Goal: Transaction & Acquisition: Purchase product/service

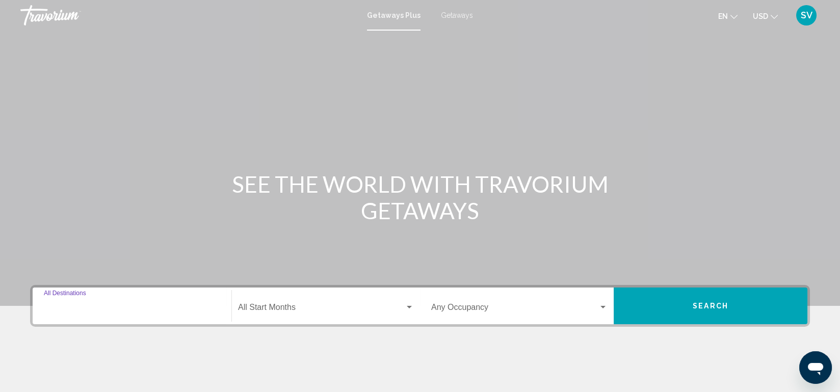
click at [81, 305] on input "Destination All Destinations" at bounding box center [132, 309] width 176 height 9
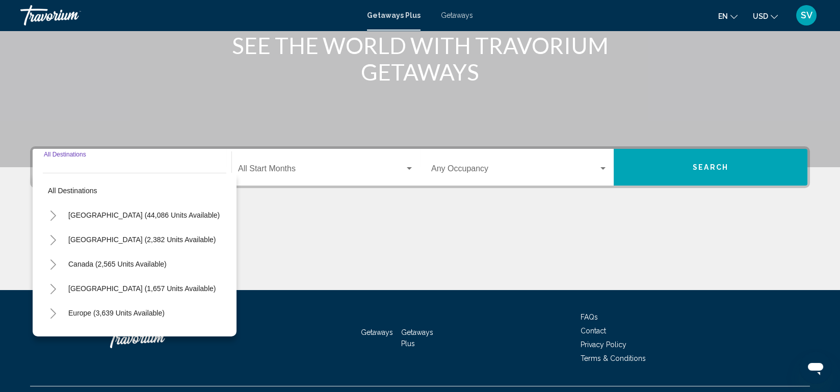
scroll to position [161, 0]
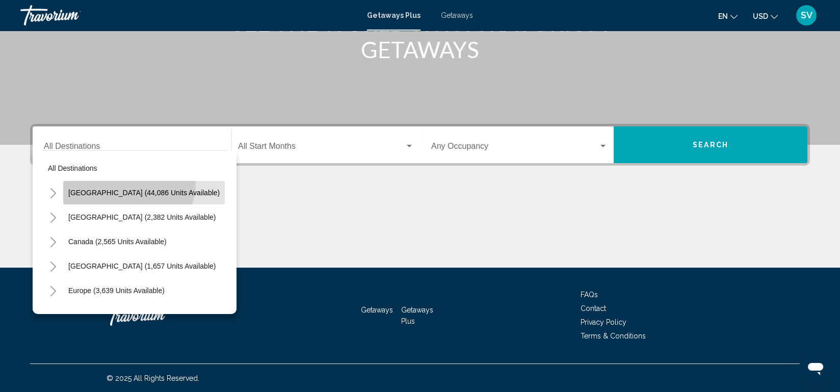
click at [120, 182] on button "United States (44,086 units available)" at bounding box center [144, 192] width 162 height 23
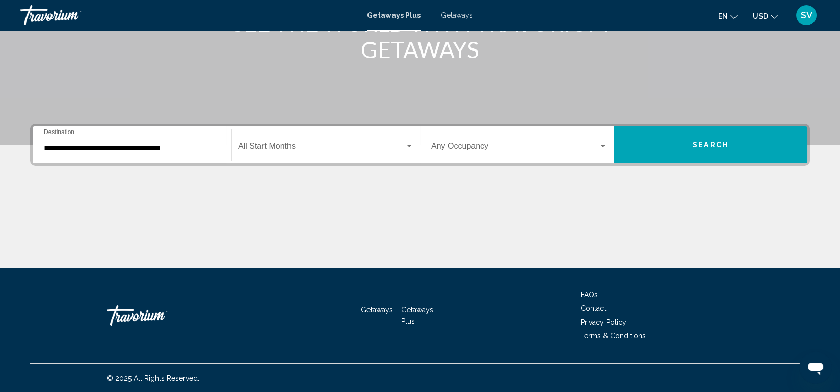
click at [120, 182] on div "**********" at bounding box center [420, 196] width 821 height 144
click at [125, 148] on input "**********" at bounding box center [132, 148] width 176 height 9
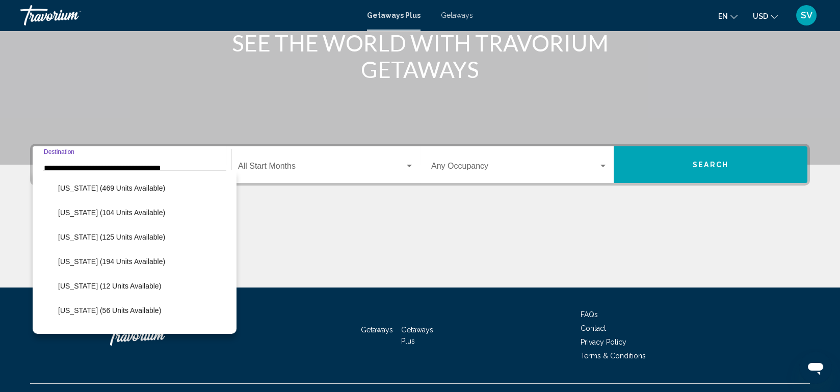
scroll to position [256, 0]
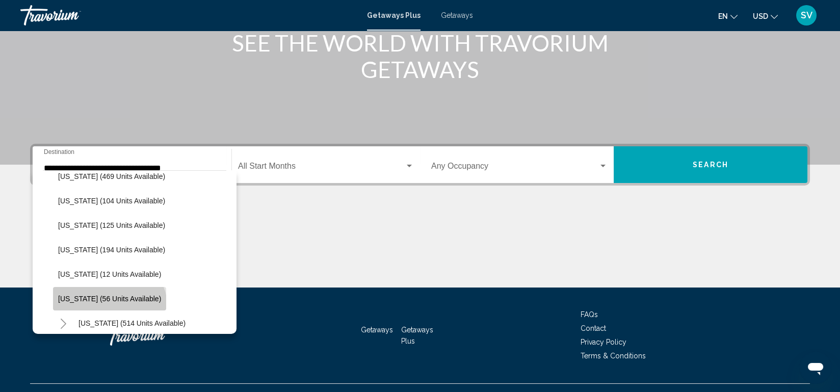
click at [108, 308] on button "Louisiana (56 units available)" at bounding box center [109, 298] width 113 height 23
type input "**********"
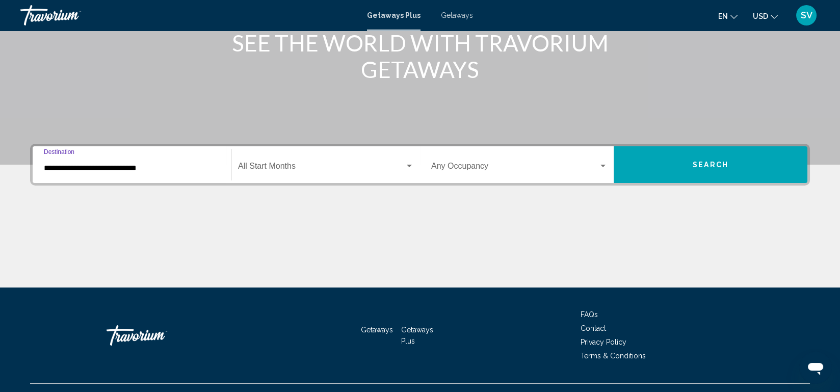
scroll to position [161, 0]
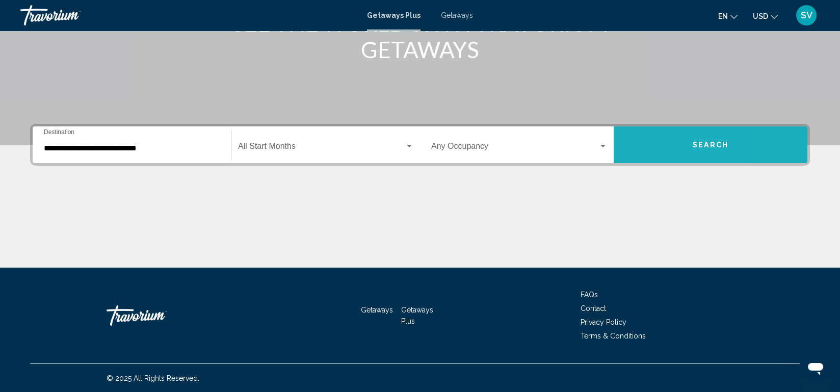
click at [651, 150] on button "Search" at bounding box center [711, 144] width 194 height 37
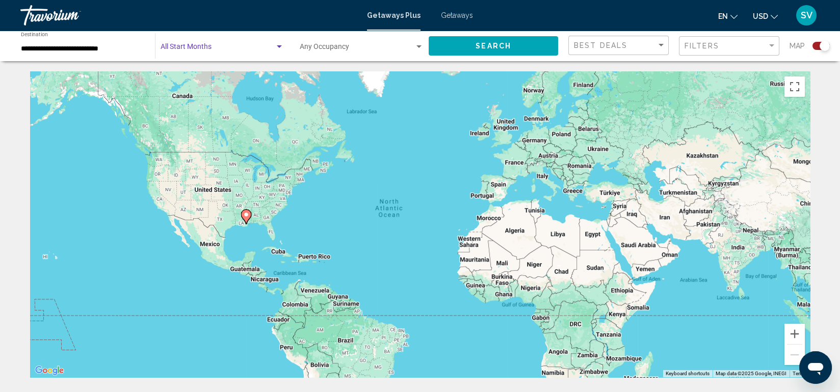
click at [265, 49] on span "Search widget" at bounding box center [218, 49] width 114 height 8
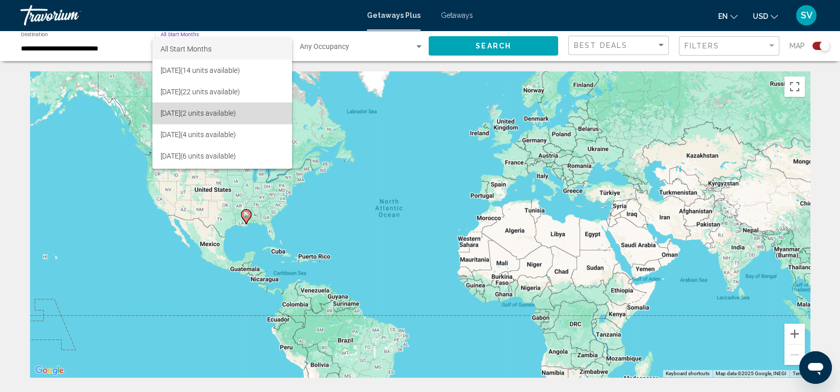
click at [236, 108] on span "October 2025 (2 units available)" at bounding box center [222, 112] width 123 height 21
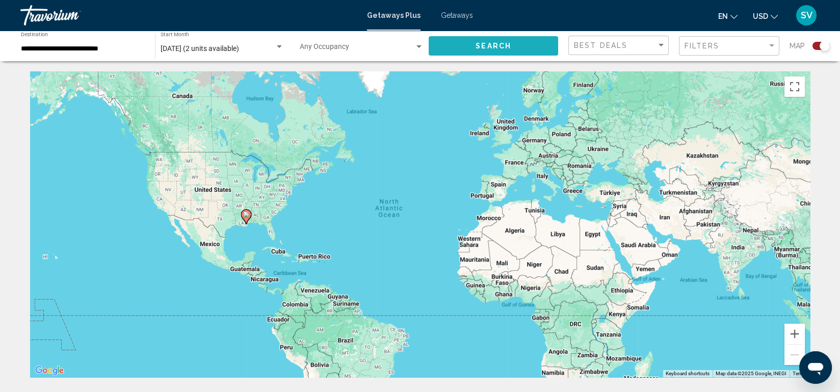
click at [512, 48] on button "Search" at bounding box center [494, 45] width 130 height 19
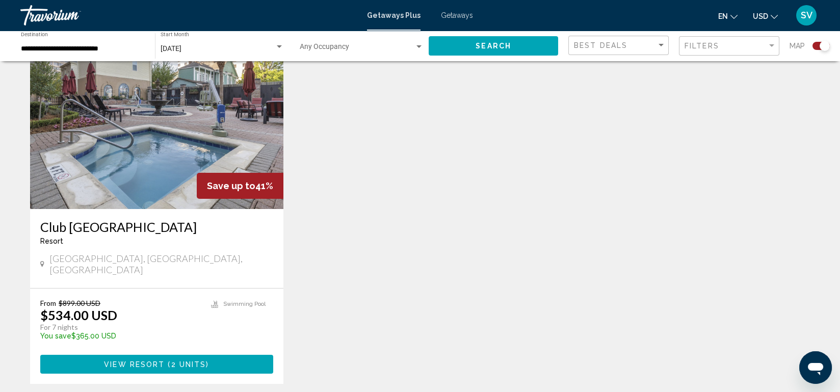
scroll to position [359, 0]
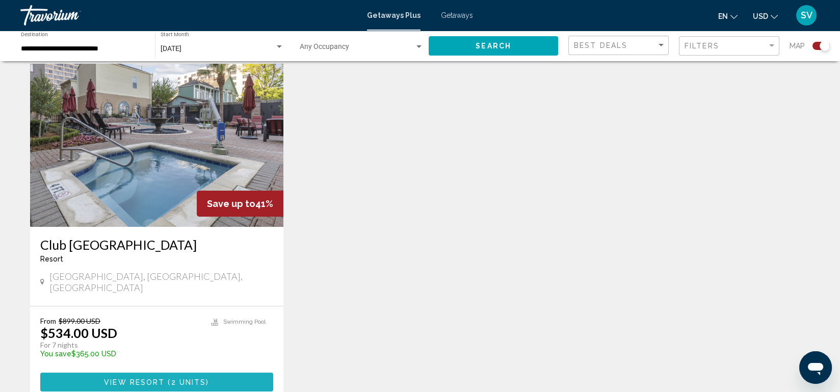
click at [213, 373] on button "View Resort ( 2 units )" at bounding box center [156, 382] width 233 height 19
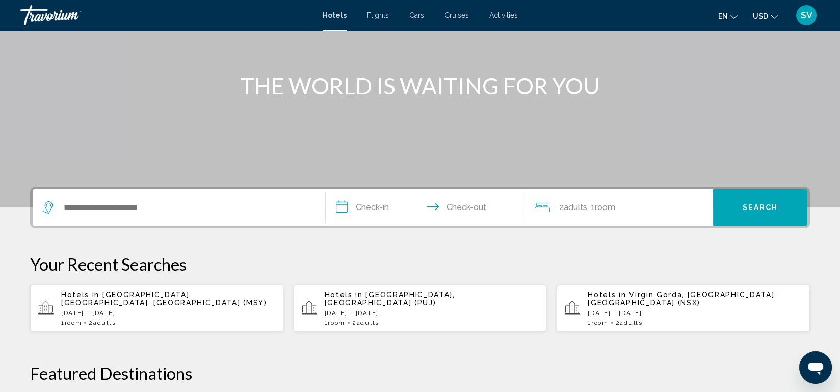
scroll to position [109, 0]
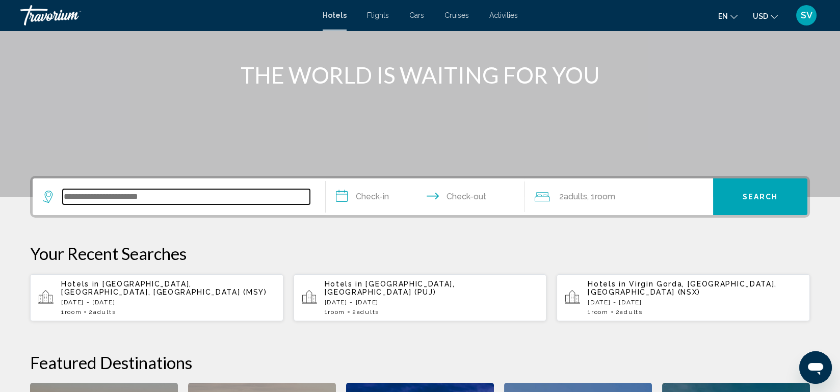
click at [65, 195] on input "Search widget" at bounding box center [186, 196] width 247 height 15
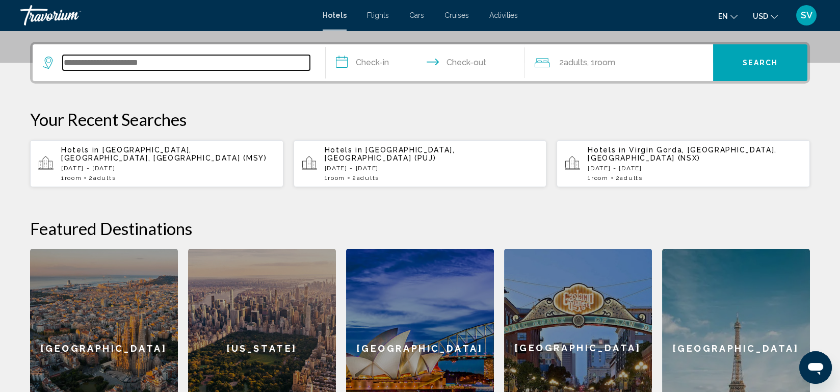
scroll to position [251, 0]
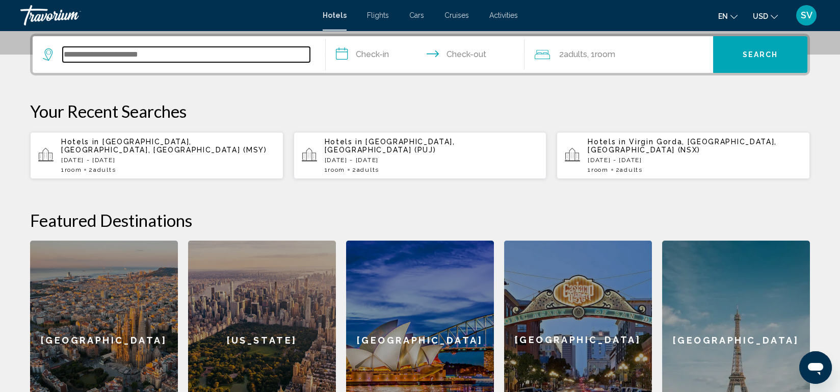
click at [189, 56] on input "Search widget" at bounding box center [186, 54] width 247 height 15
type input "**********"
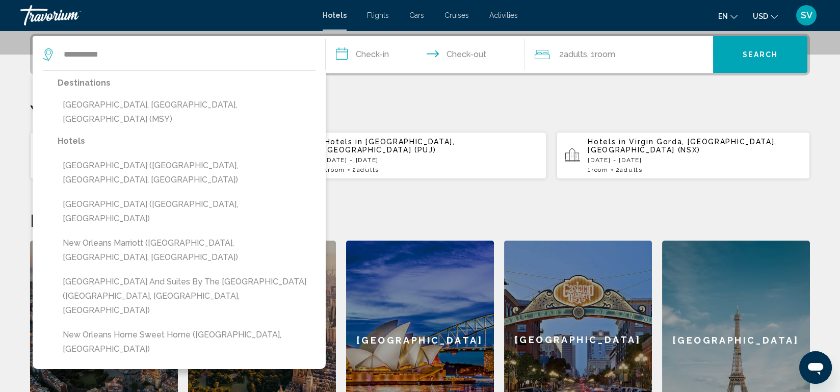
click at [377, 59] on input "**********" at bounding box center [427, 56] width 203 height 40
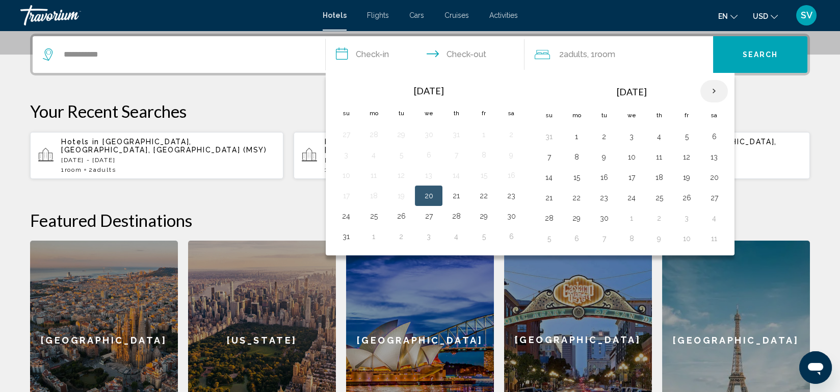
click at [714, 90] on th "Next month" at bounding box center [715, 91] width 28 height 22
click at [651, 133] on button "2" at bounding box center [659, 137] width 16 height 14
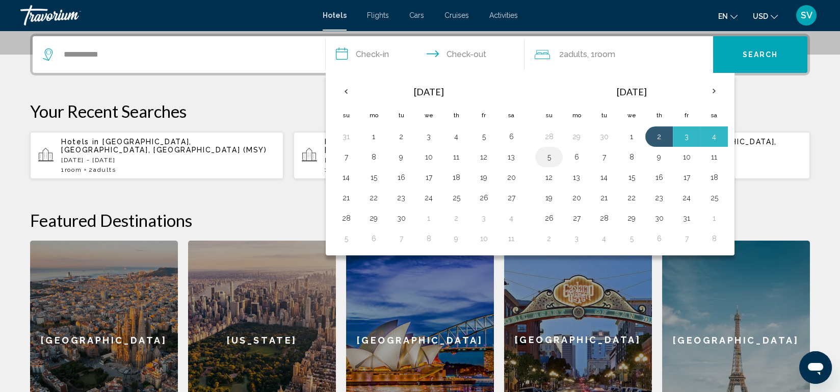
click at [547, 153] on button "5" at bounding box center [549, 157] width 16 height 14
type input "**********"
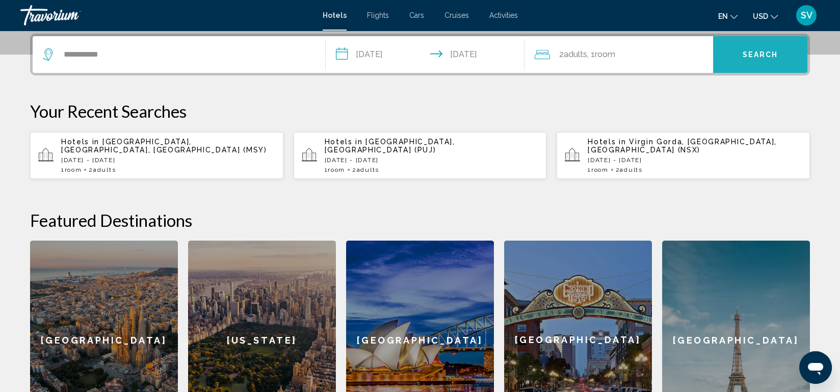
click at [762, 57] on span "Search" at bounding box center [761, 55] width 36 height 8
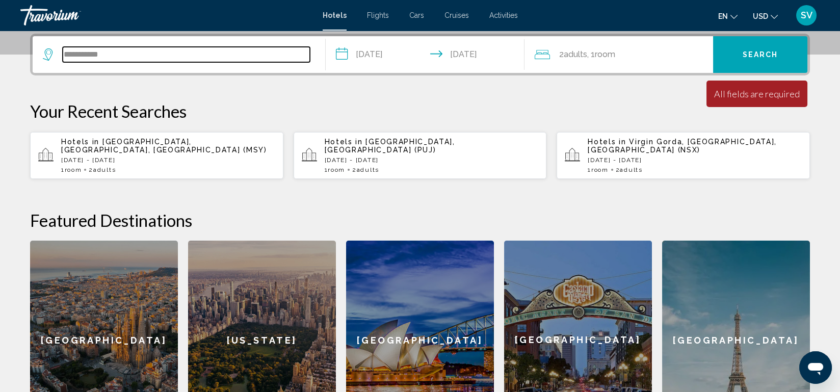
click at [156, 55] on input "**********" at bounding box center [186, 54] width 247 height 15
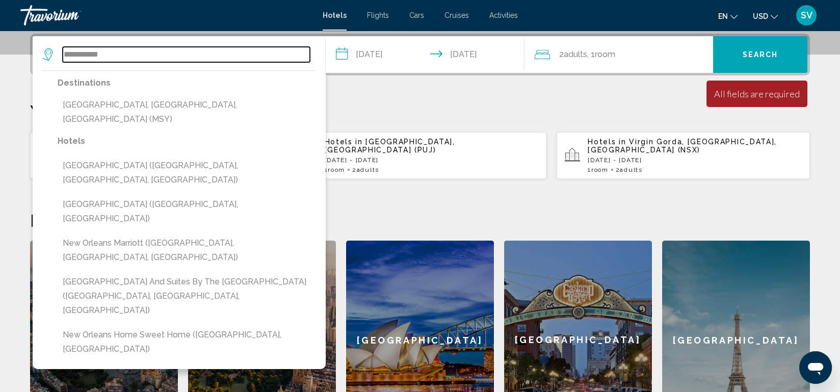
click at [156, 55] on input "**********" at bounding box center [186, 54] width 247 height 15
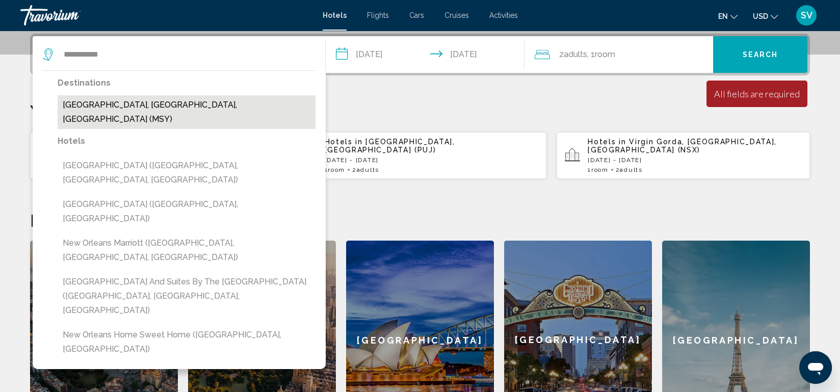
click at [162, 109] on button "[GEOGRAPHIC_DATA], [GEOGRAPHIC_DATA], [GEOGRAPHIC_DATA] (MSY)" at bounding box center [187, 112] width 258 height 34
type input "**********"
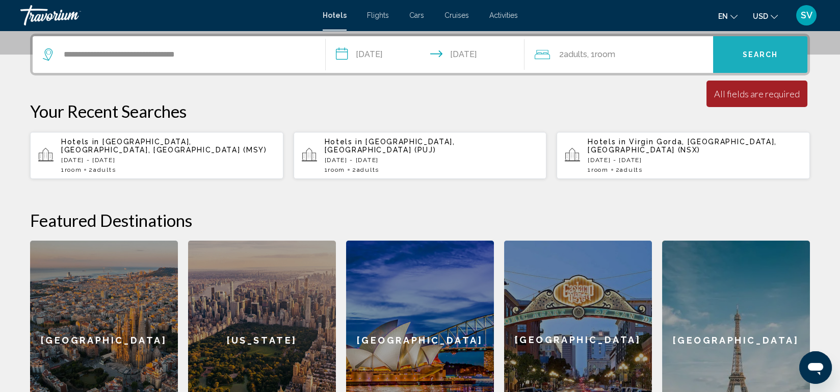
click at [771, 59] on button "Search" at bounding box center [760, 54] width 94 height 37
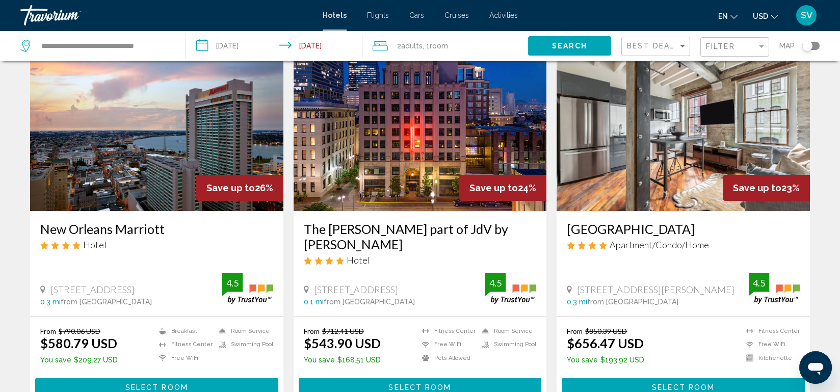
scroll to position [1371, 0]
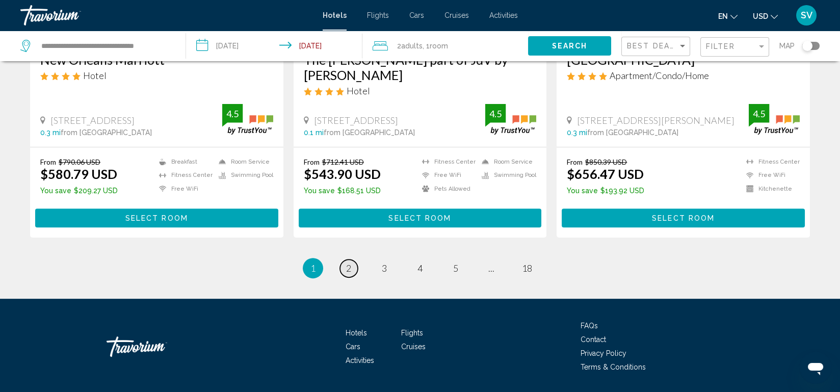
click at [350, 263] on span "2" at bounding box center [348, 268] width 5 height 11
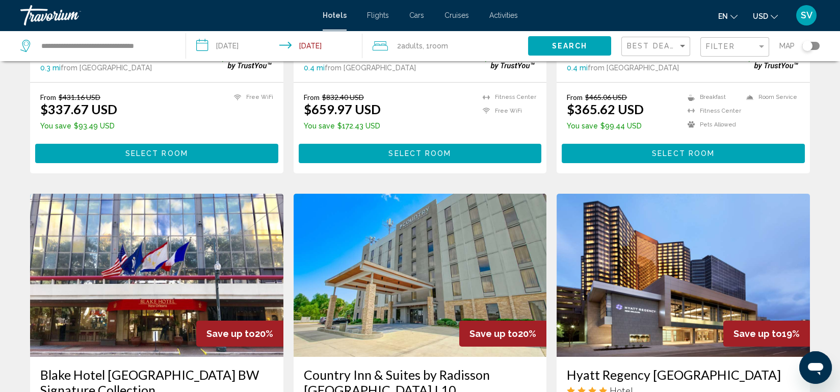
scroll to position [282, 0]
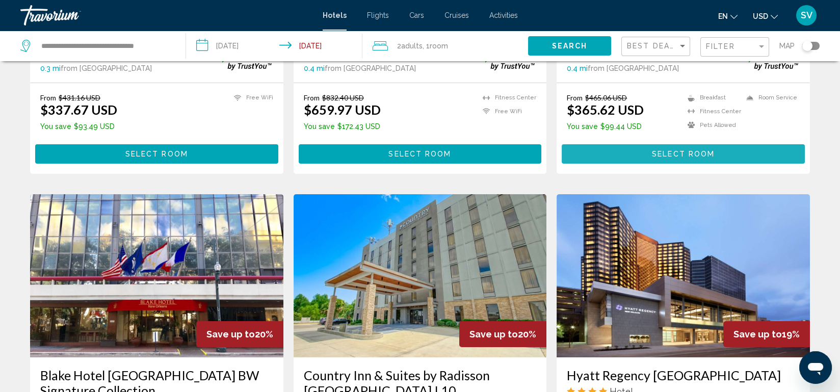
click at [664, 144] on button "Select Room" at bounding box center [683, 153] width 243 height 19
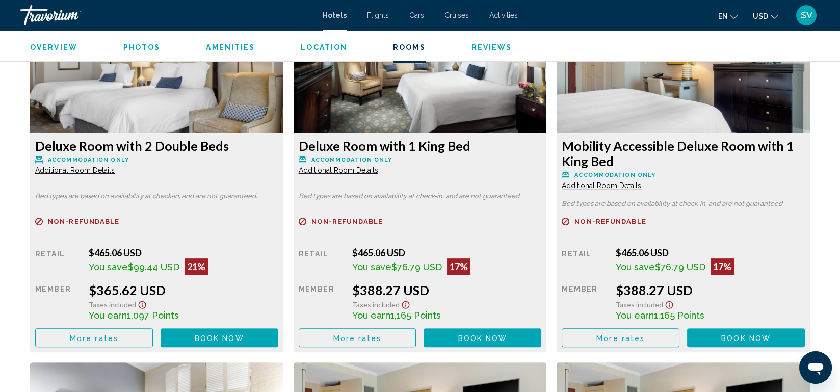
scroll to position [1393, 0]
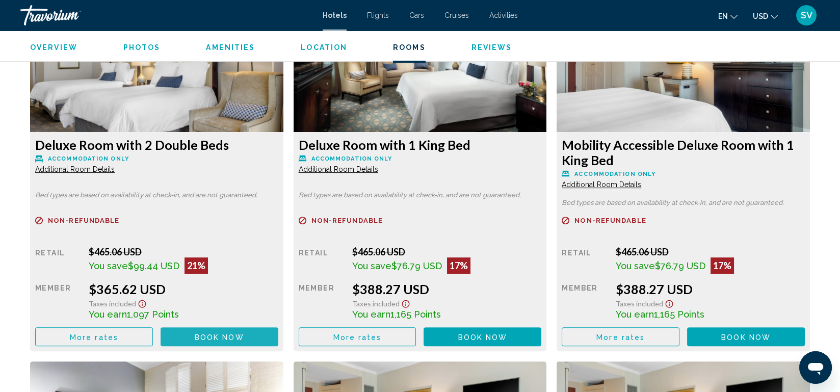
click at [233, 337] on span "Book now" at bounding box center [219, 337] width 49 height 8
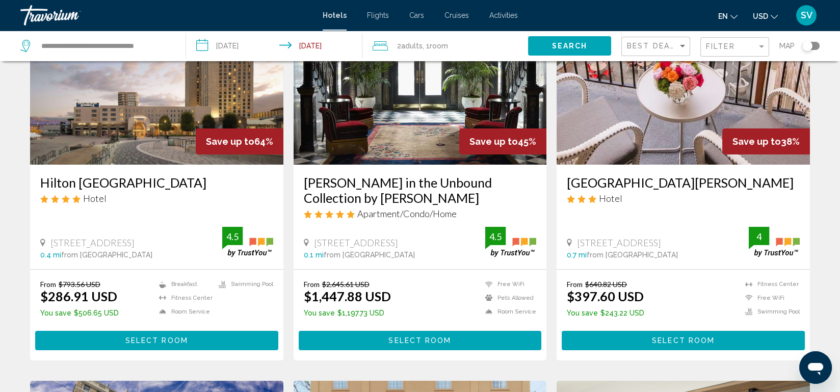
scroll to position [95, 0]
click at [160, 338] on span "Select Room" at bounding box center [156, 342] width 63 height 8
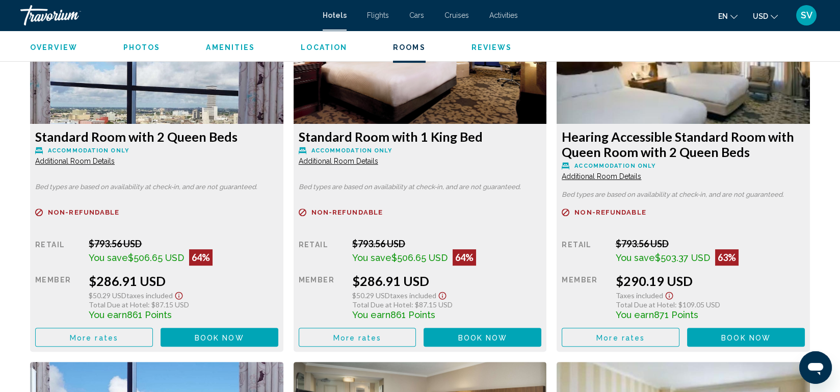
scroll to position [1454, 0]
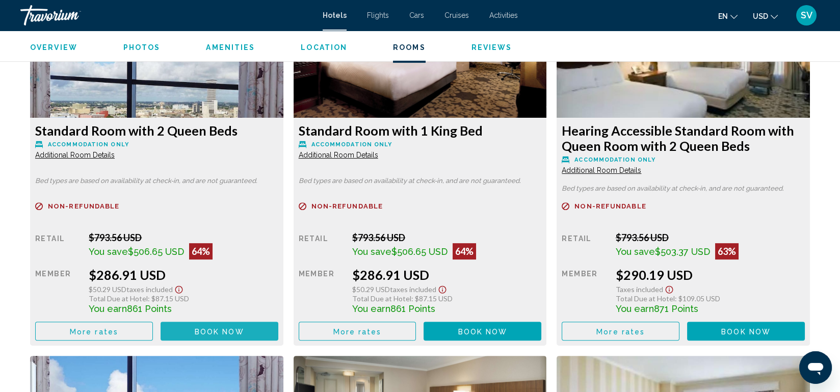
click at [214, 329] on span "Book now" at bounding box center [219, 331] width 49 height 8
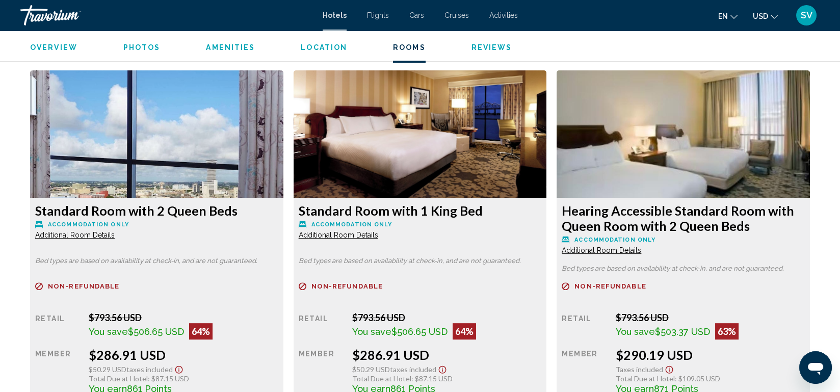
scroll to position [1374, 0]
click at [82, 238] on span "Additional Room Details" at bounding box center [75, 234] width 80 height 8
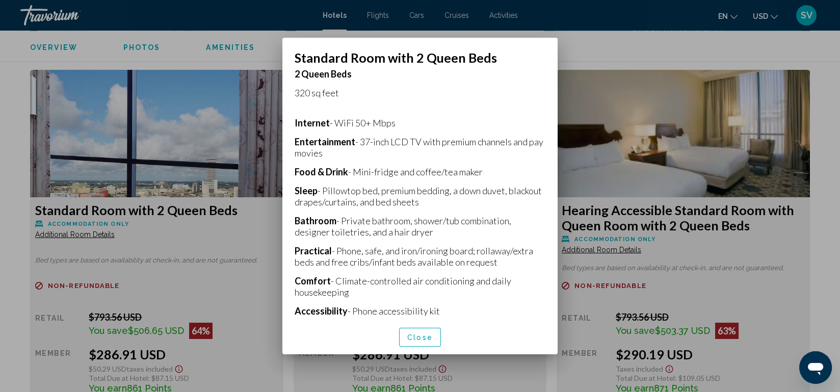
scroll to position [426, 0]
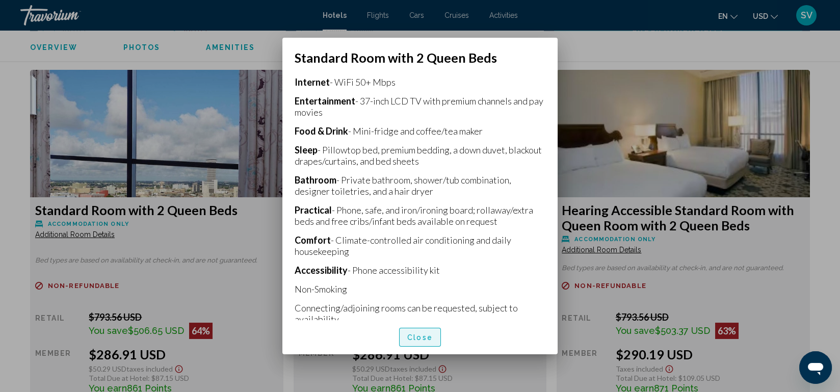
click at [424, 336] on span "Close" at bounding box center [419, 337] width 25 height 8
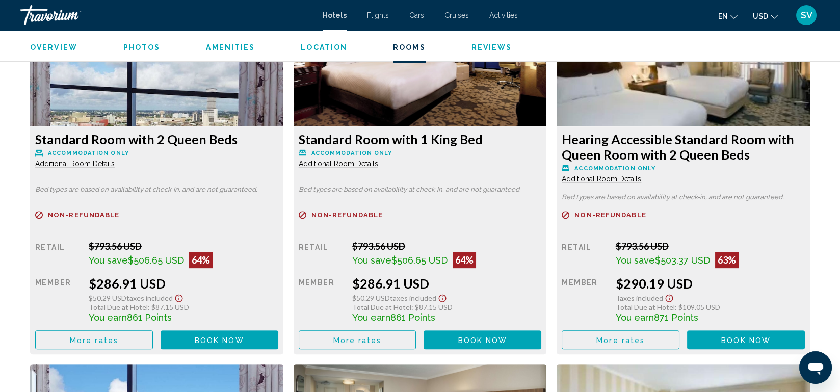
scroll to position [1444, 0]
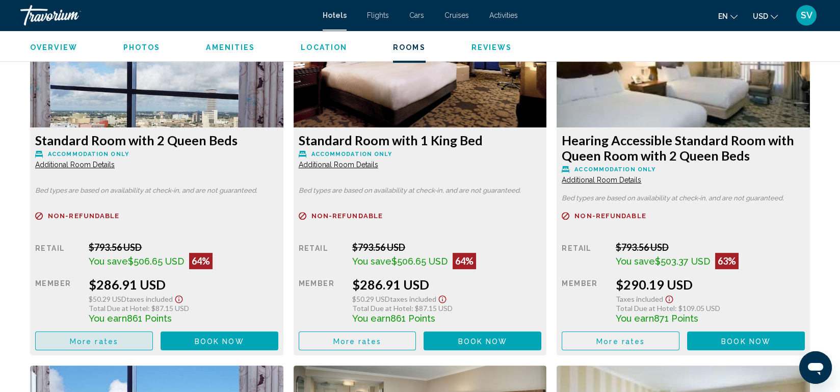
click at [82, 340] on span "More rates" at bounding box center [94, 341] width 48 height 8
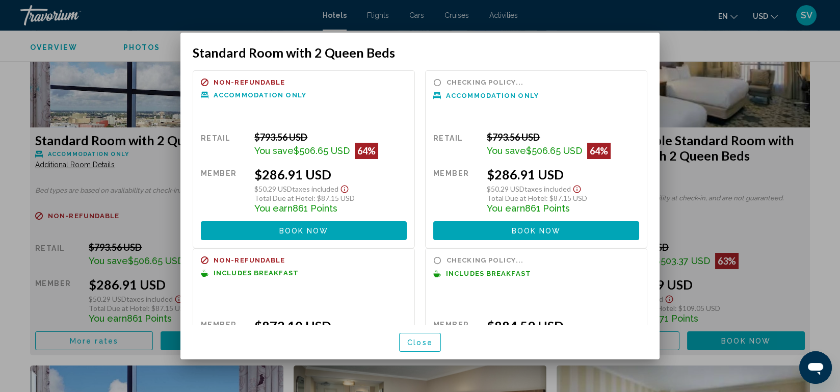
scroll to position [0, 0]
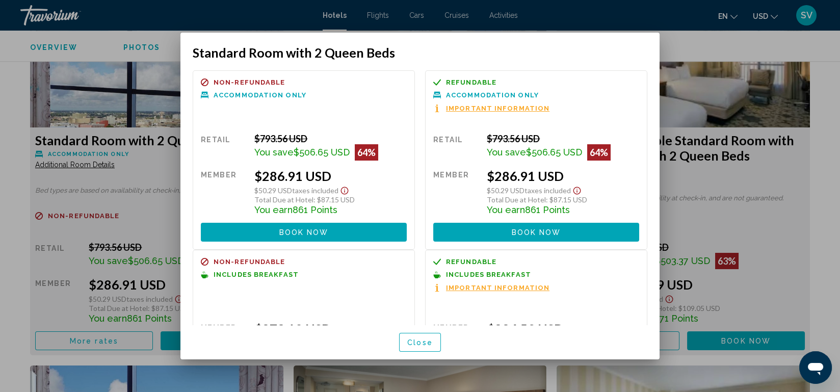
click at [454, 286] on span "Important Information" at bounding box center [498, 288] width 104 height 7
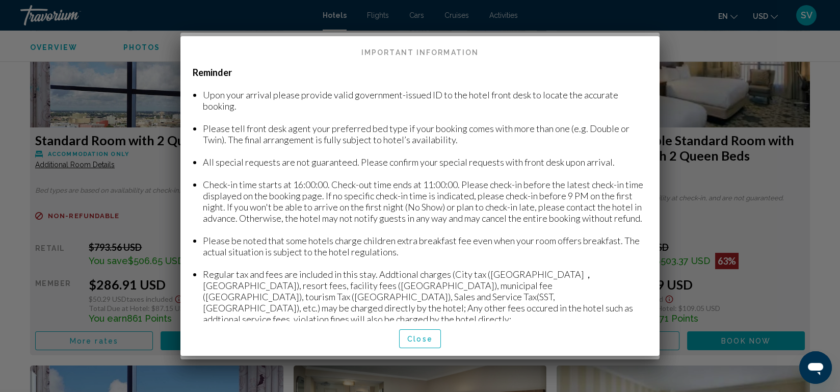
click at [710, 47] on div at bounding box center [420, 196] width 840 height 392
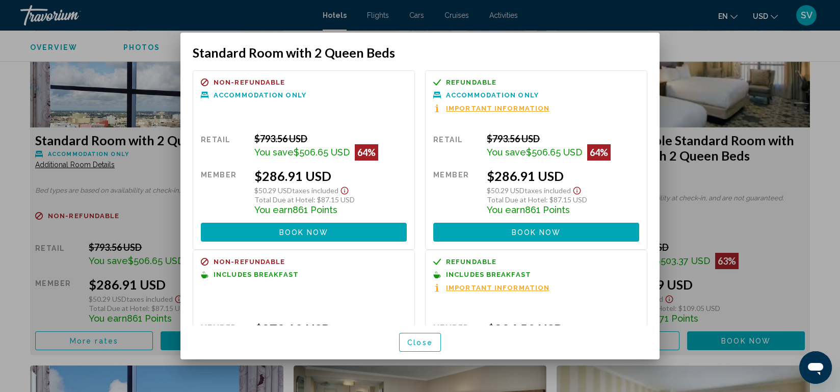
click at [466, 79] on span "Refundable" at bounding box center [471, 82] width 50 height 7
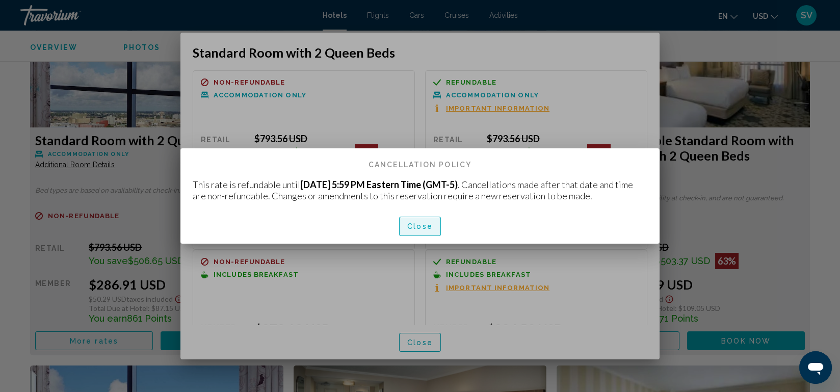
click at [421, 226] on span "Close" at bounding box center [419, 227] width 25 height 8
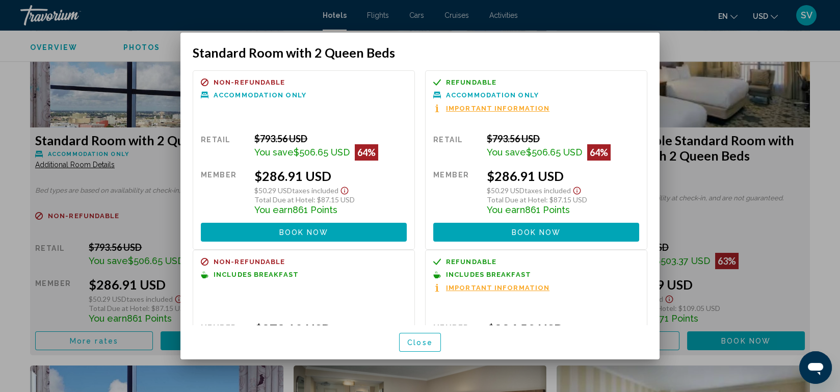
click at [285, 229] on span "Book now" at bounding box center [303, 232] width 49 height 8
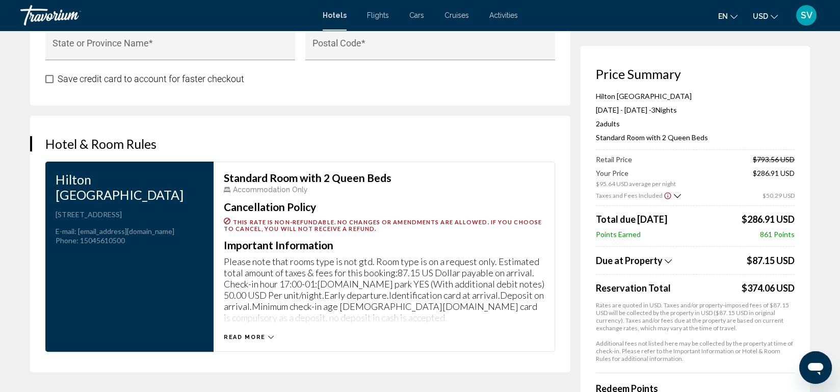
scroll to position [1235, 0]
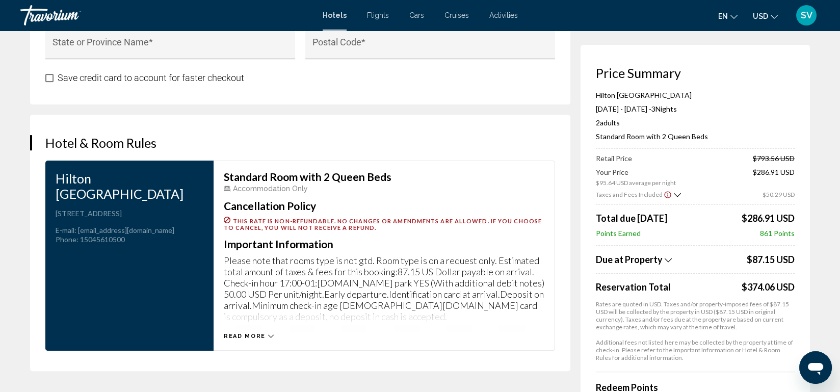
click at [268, 333] on icon "Main content" at bounding box center [271, 336] width 6 height 6
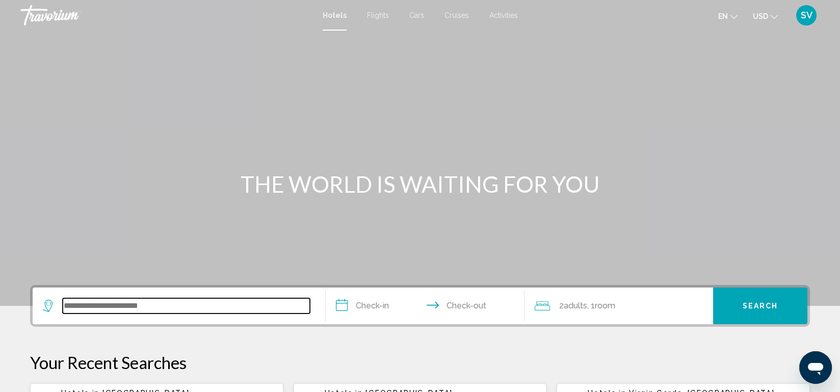
click at [144, 303] on input "Search widget" at bounding box center [186, 305] width 247 height 15
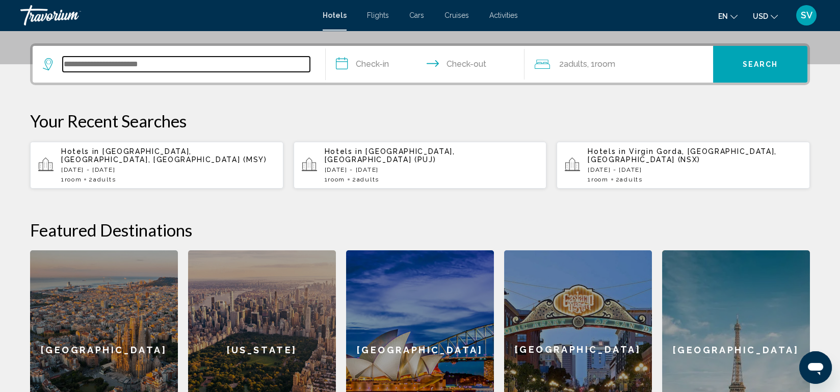
scroll to position [251, 0]
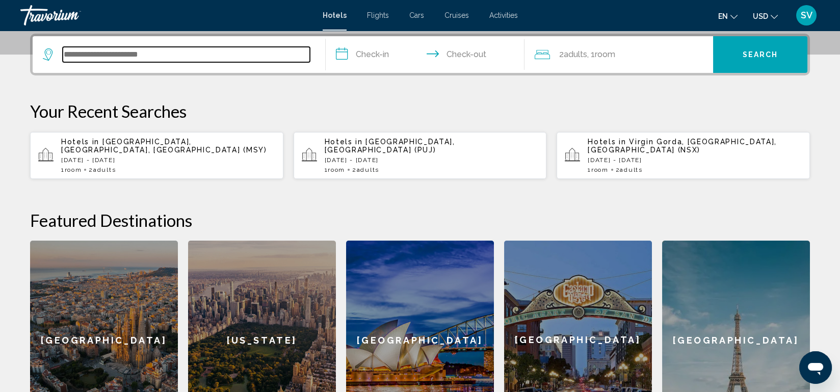
click at [227, 52] on input "Search widget" at bounding box center [186, 54] width 247 height 15
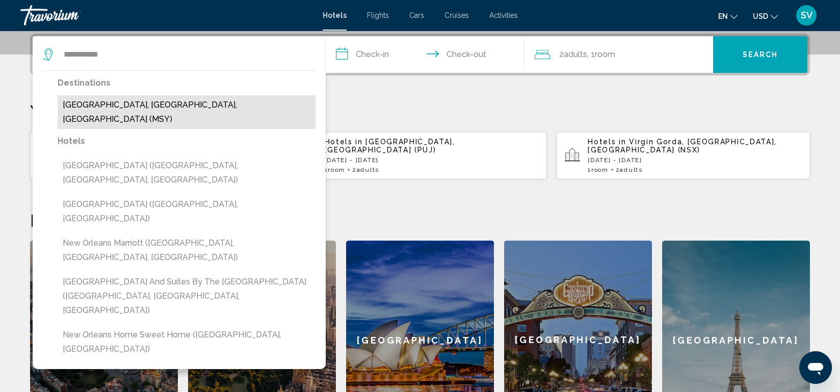
click at [139, 106] on button "[GEOGRAPHIC_DATA], [GEOGRAPHIC_DATA], [GEOGRAPHIC_DATA] (MSY)" at bounding box center [187, 112] width 258 height 34
type input "**********"
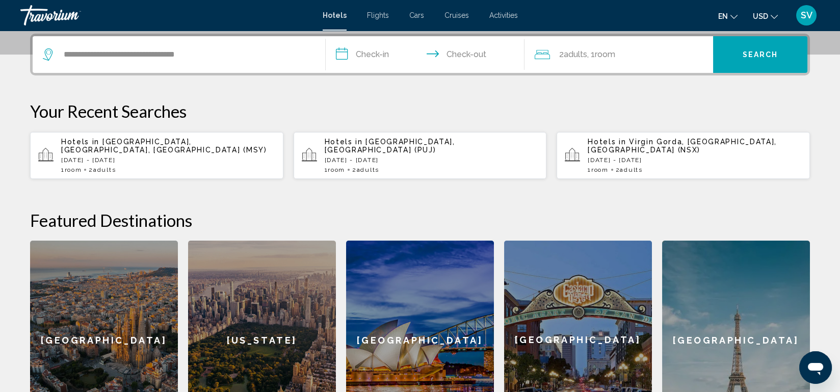
click at [385, 54] on input "**********" at bounding box center [427, 56] width 203 height 40
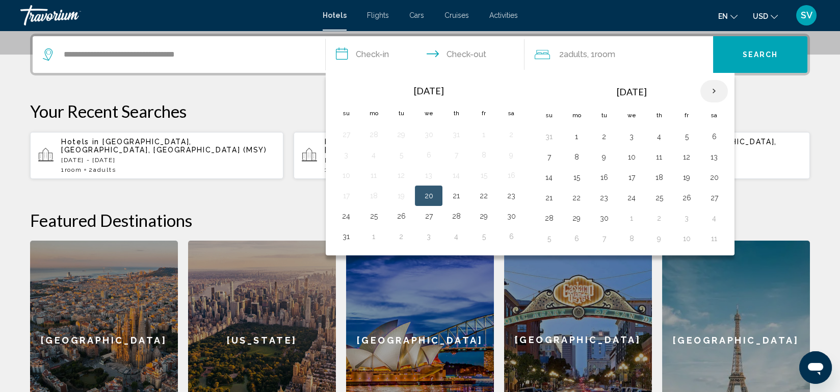
click at [706, 89] on th "Next month" at bounding box center [715, 91] width 28 height 22
click at [652, 137] on button "2" at bounding box center [659, 137] width 16 height 14
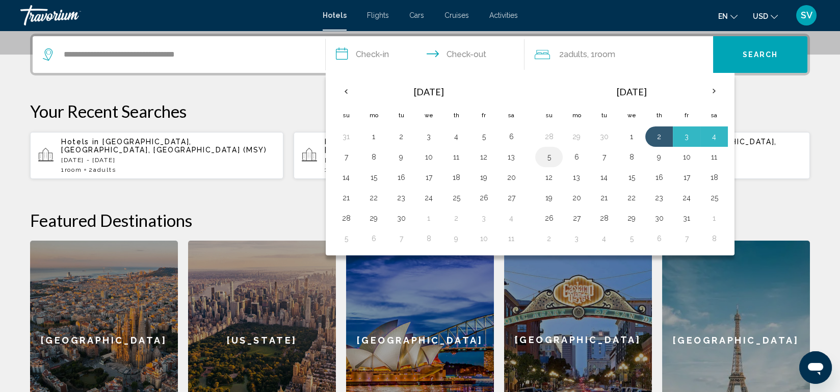
click at [554, 150] on button "5" at bounding box center [549, 157] width 16 height 14
type input "**********"
